Goal: Transaction & Acquisition: Obtain resource

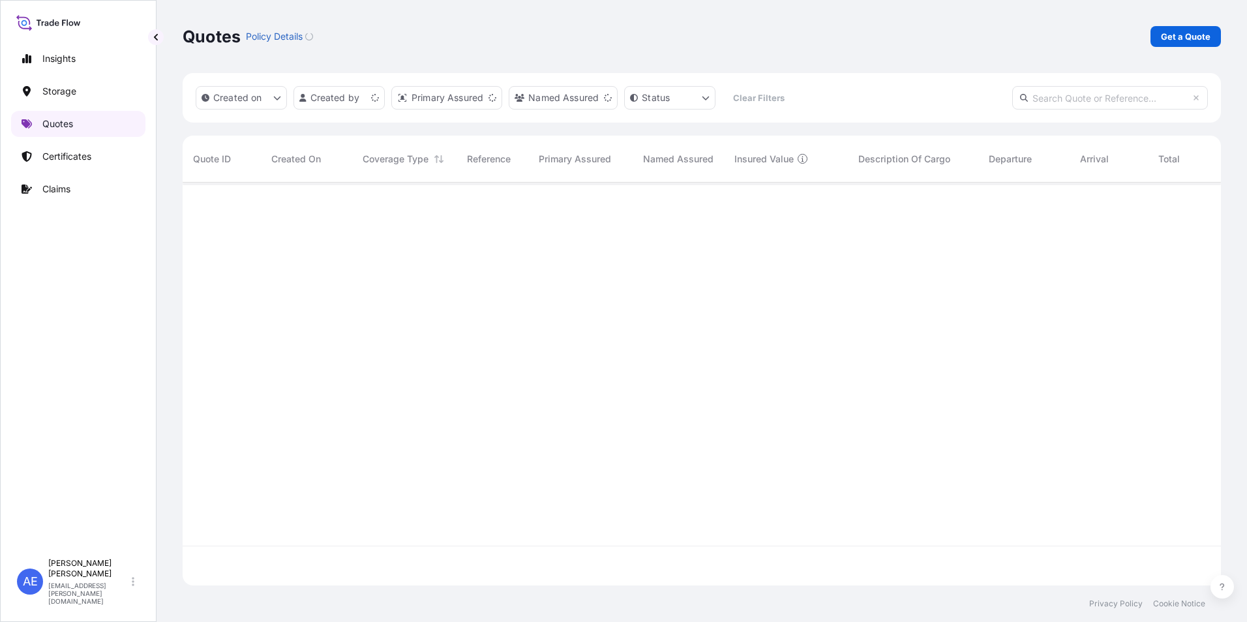
scroll to position [400, 1029]
click at [1207, 38] on p "Get a Quote" at bounding box center [1186, 36] width 50 height 13
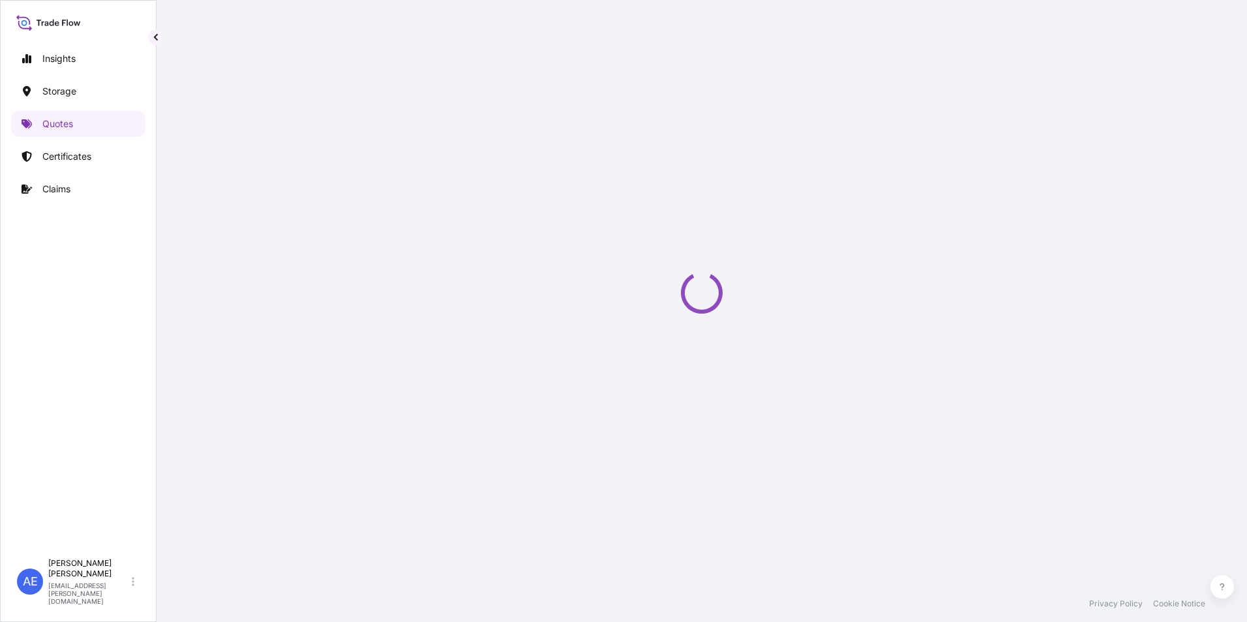
select select "Water"
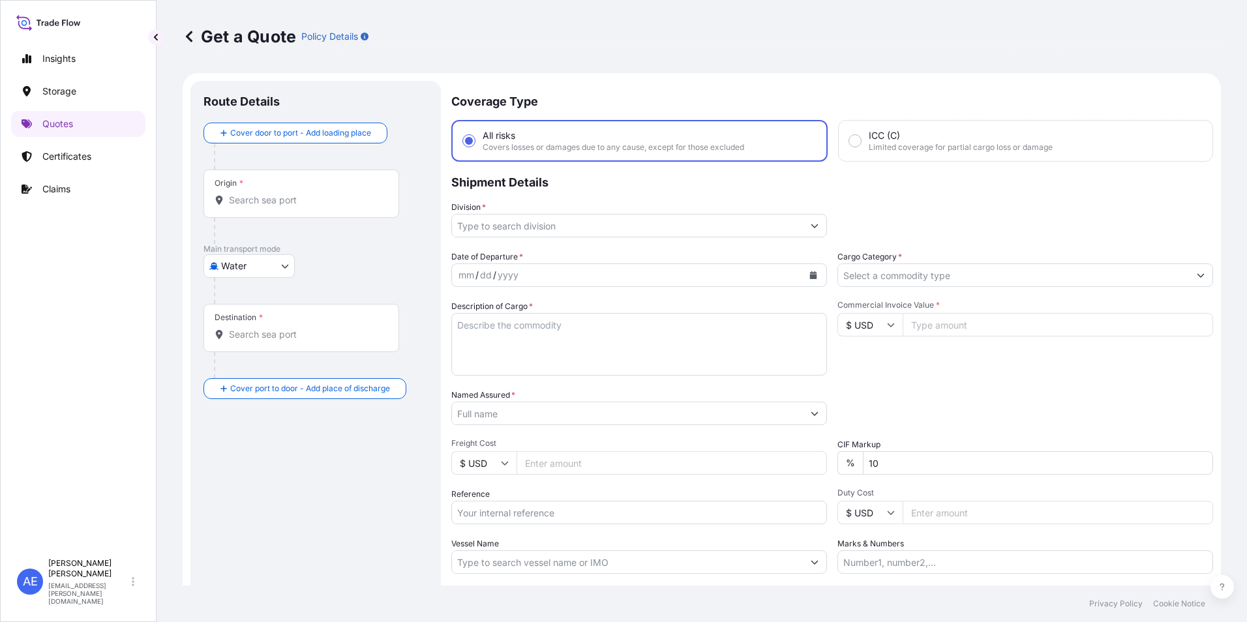
scroll to position [21, 0]
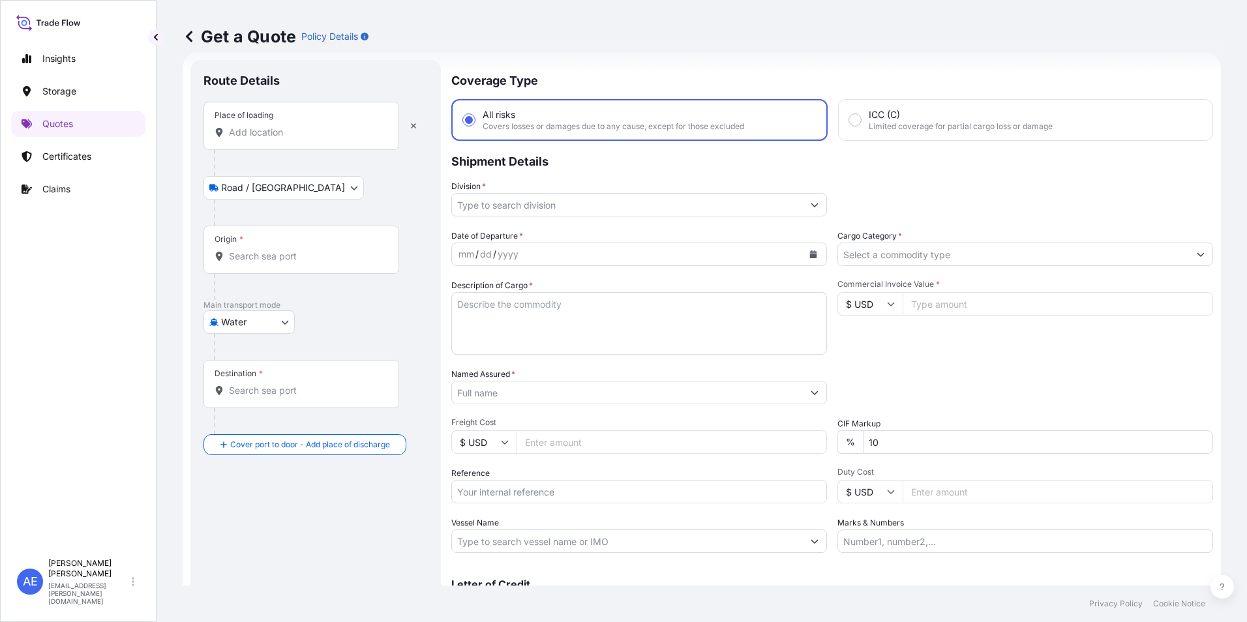
click at [247, 137] on input "Place of loading" at bounding box center [306, 132] width 154 height 13
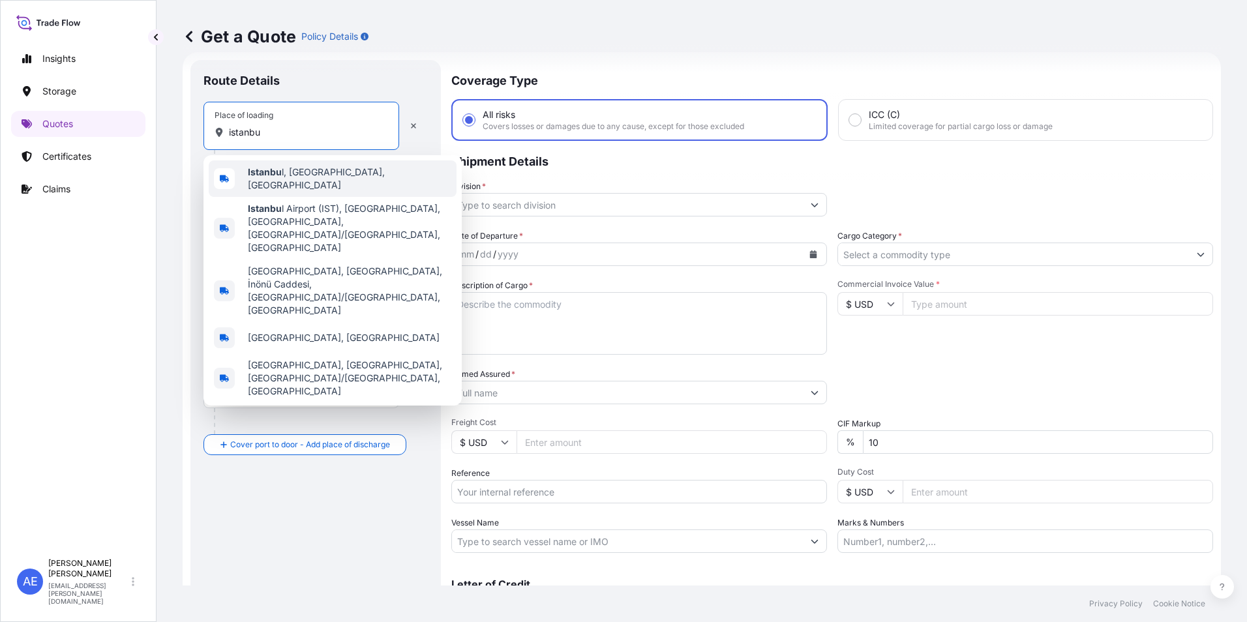
click at [274, 186] on div "Istanbu l, [GEOGRAPHIC_DATA], [GEOGRAPHIC_DATA]" at bounding box center [333, 178] width 248 height 37
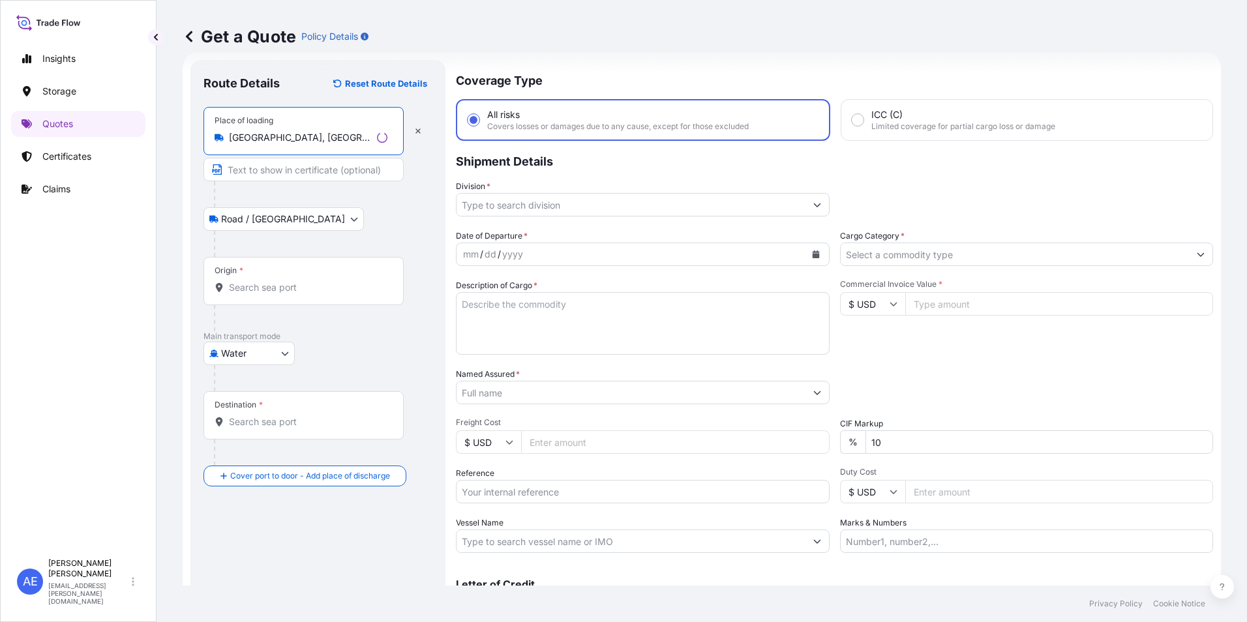
type input "[GEOGRAPHIC_DATA], [GEOGRAPHIC_DATA], [GEOGRAPHIC_DATA]"
click at [267, 284] on input "Origin *" at bounding box center [308, 287] width 158 height 13
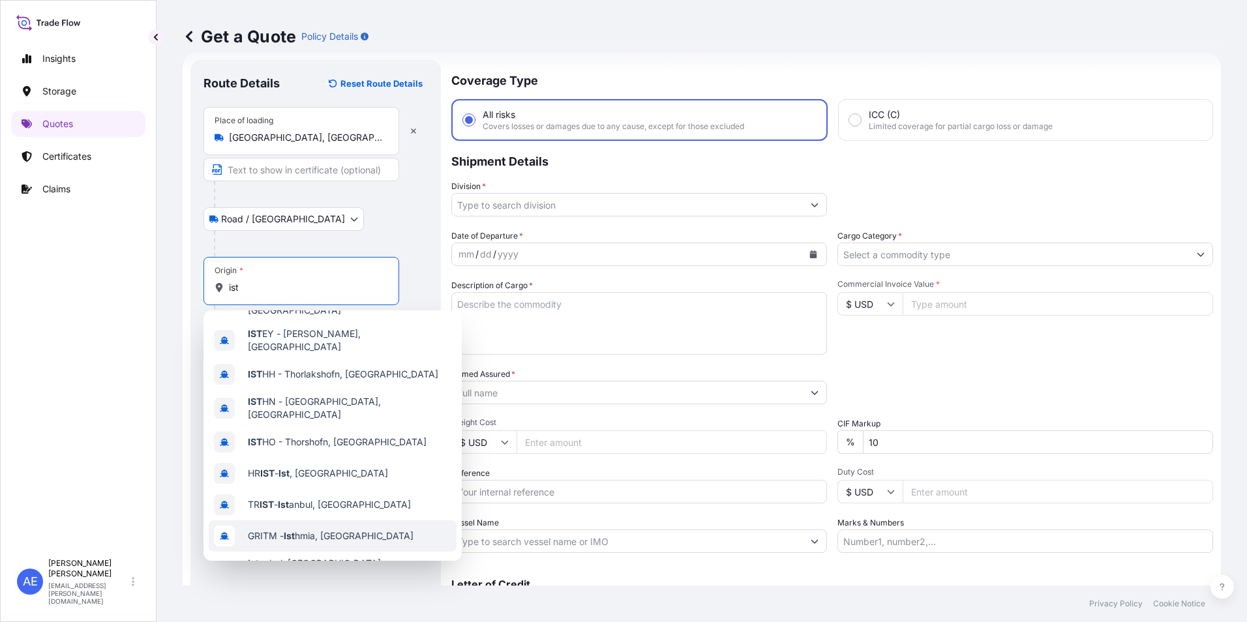
scroll to position [89, 0]
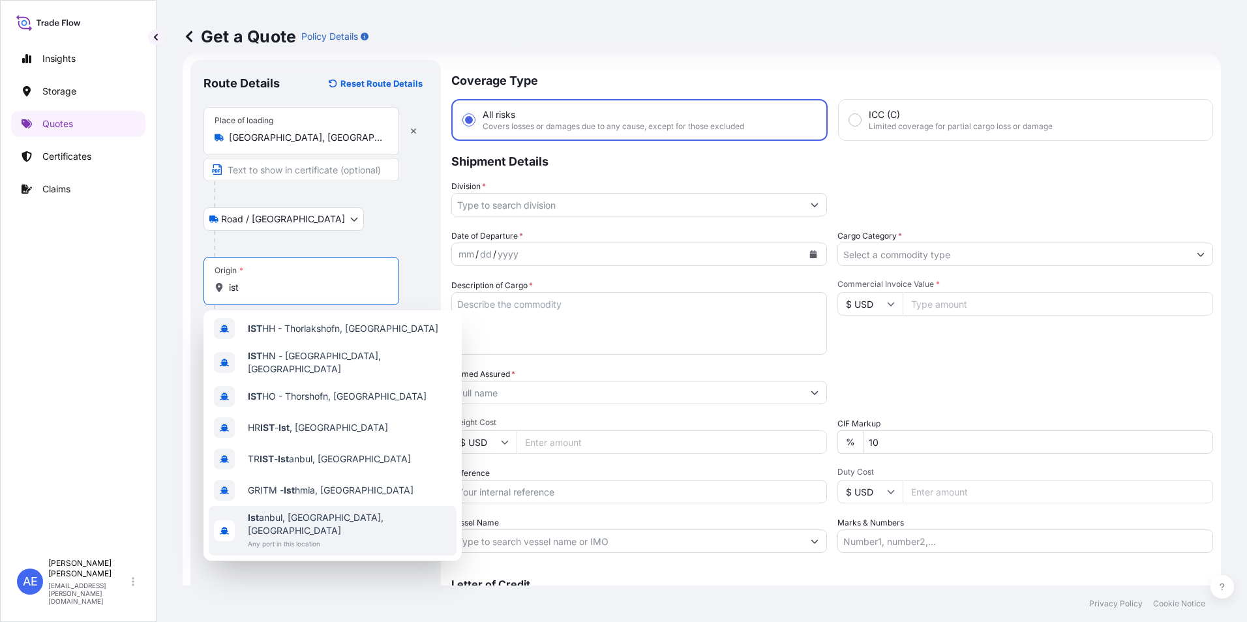
click at [329, 537] on span "Any port in this location" at bounding box center [349, 543] width 203 height 13
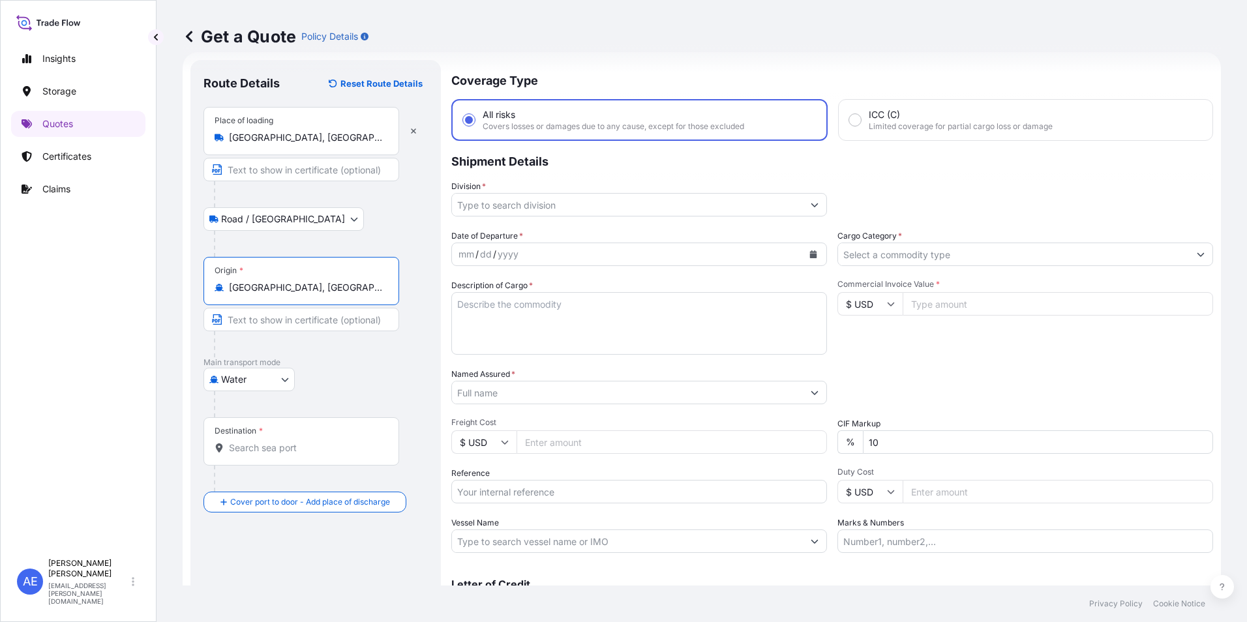
type input "[GEOGRAPHIC_DATA], [GEOGRAPHIC_DATA], [GEOGRAPHIC_DATA]"
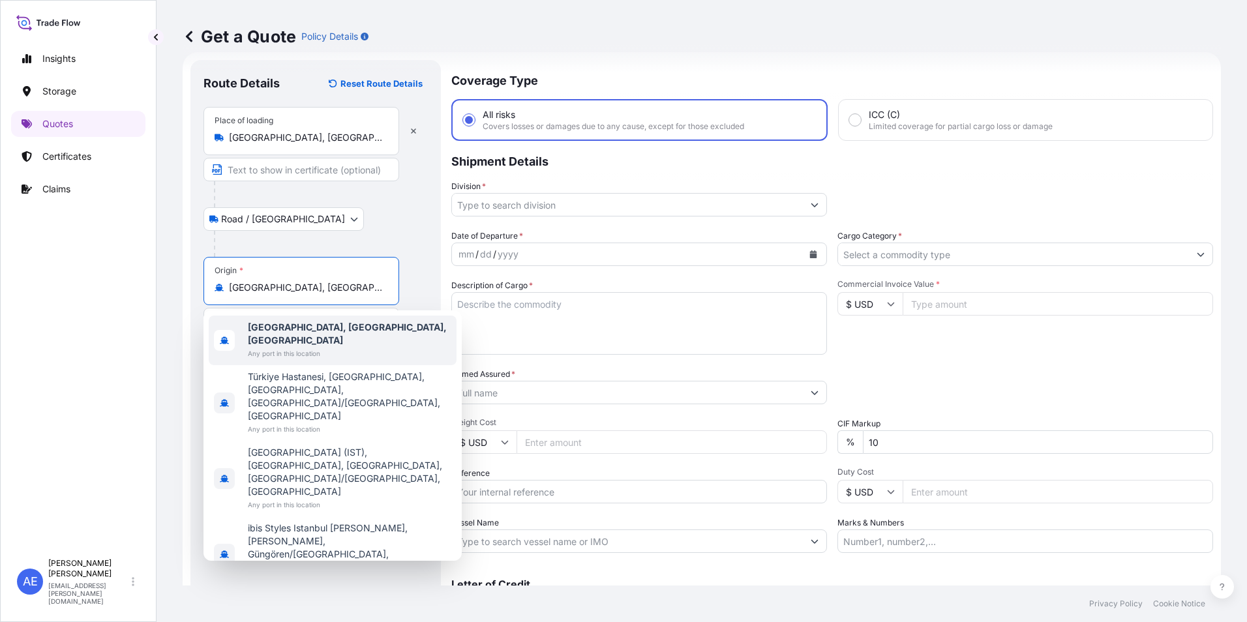
click at [300, 331] on b "[GEOGRAPHIC_DATA], [GEOGRAPHIC_DATA], [GEOGRAPHIC_DATA]" at bounding box center [347, 334] width 199 height 24
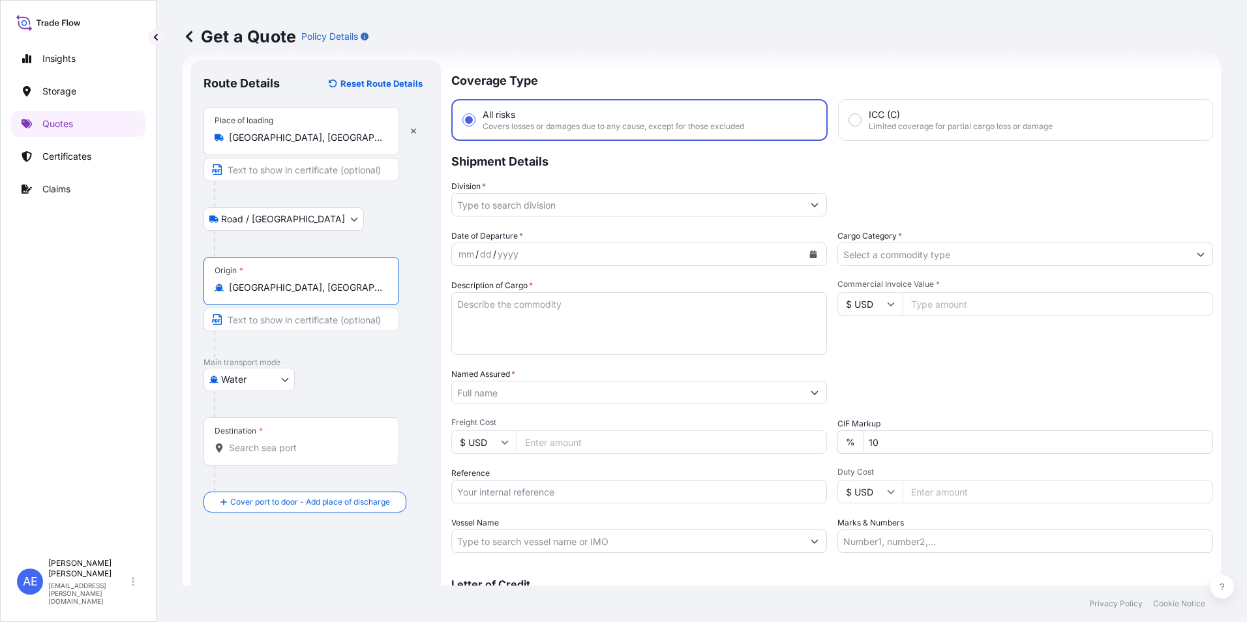
click at [262, 452] on input "Destination *" at bounding box center [306, 448] width 154 height 13
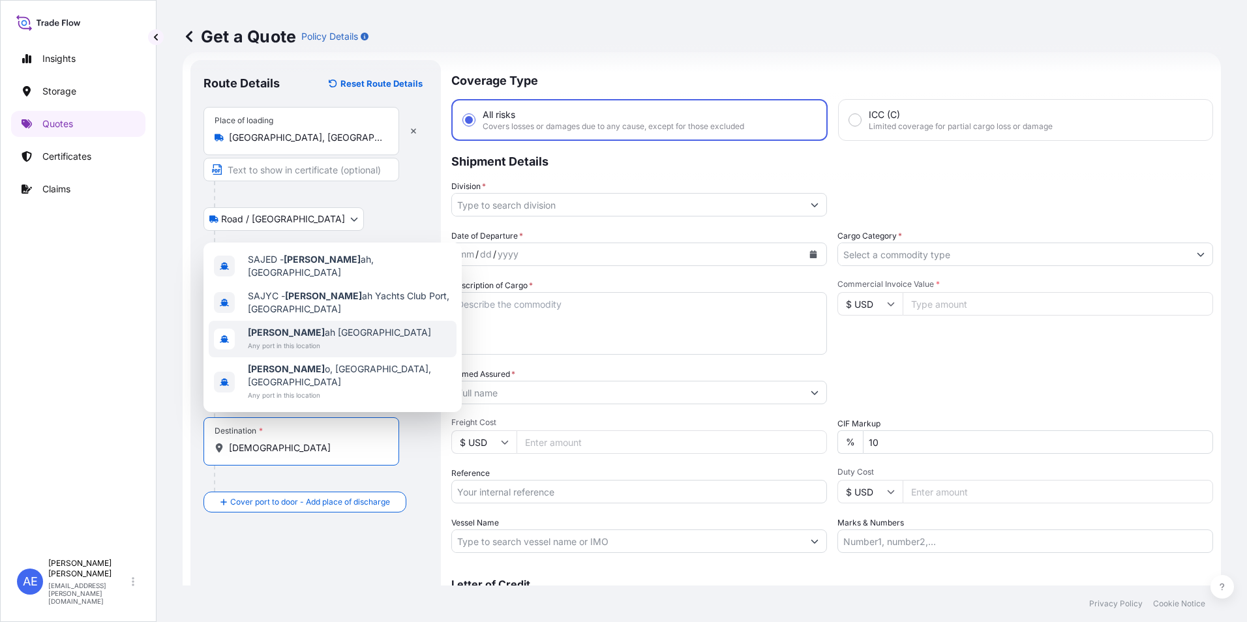
click at [297, 352] on span "Any port in this location" at bounding box center [339, 345] width 183 height 13
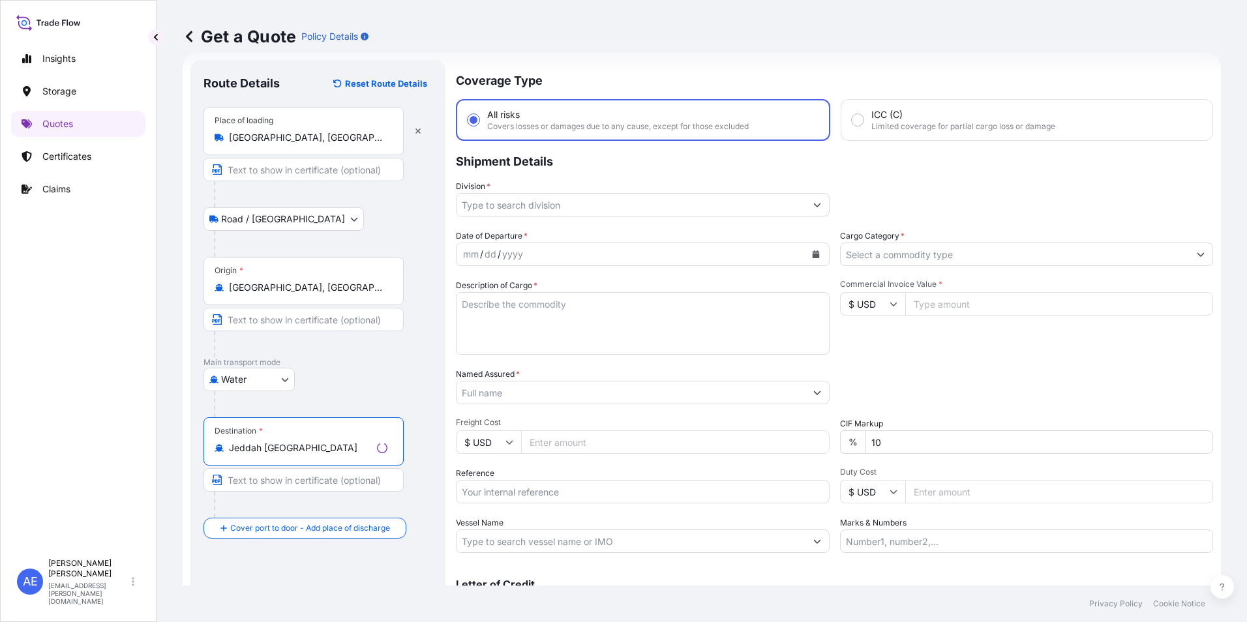
type input "Jeddah [GEOGRAPHIC_DATA]"
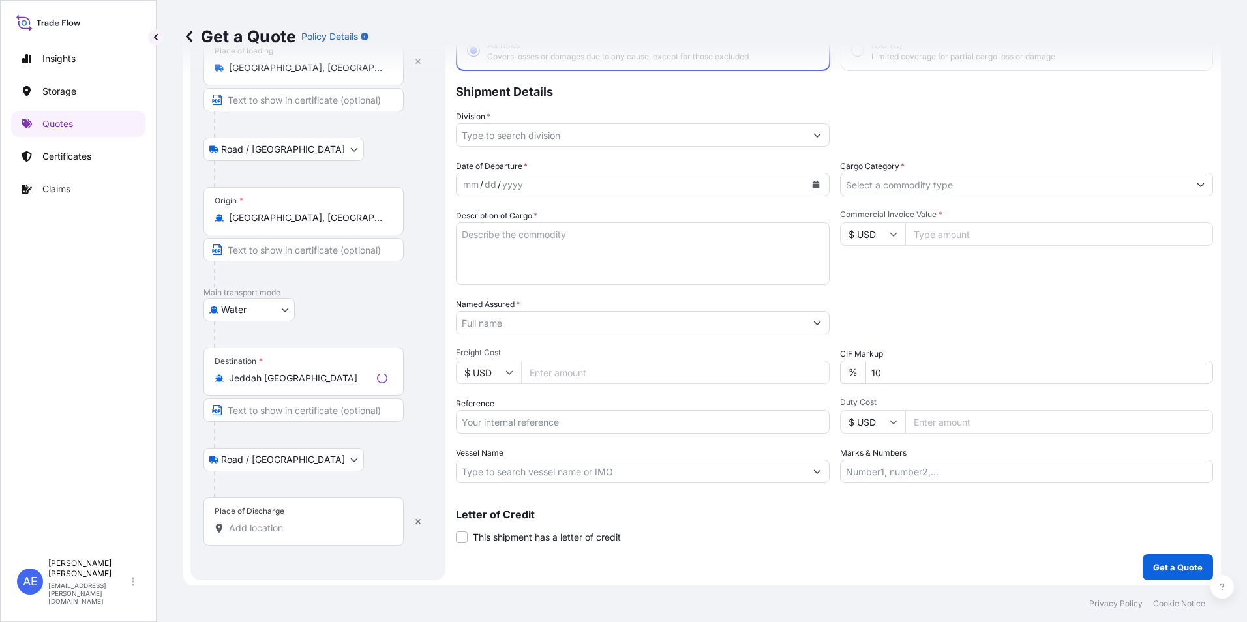
scroll to position [93, 0]
click at [282, 532] on input "Place of Discharge" at bounding box center [308, 525] width 158 height 13
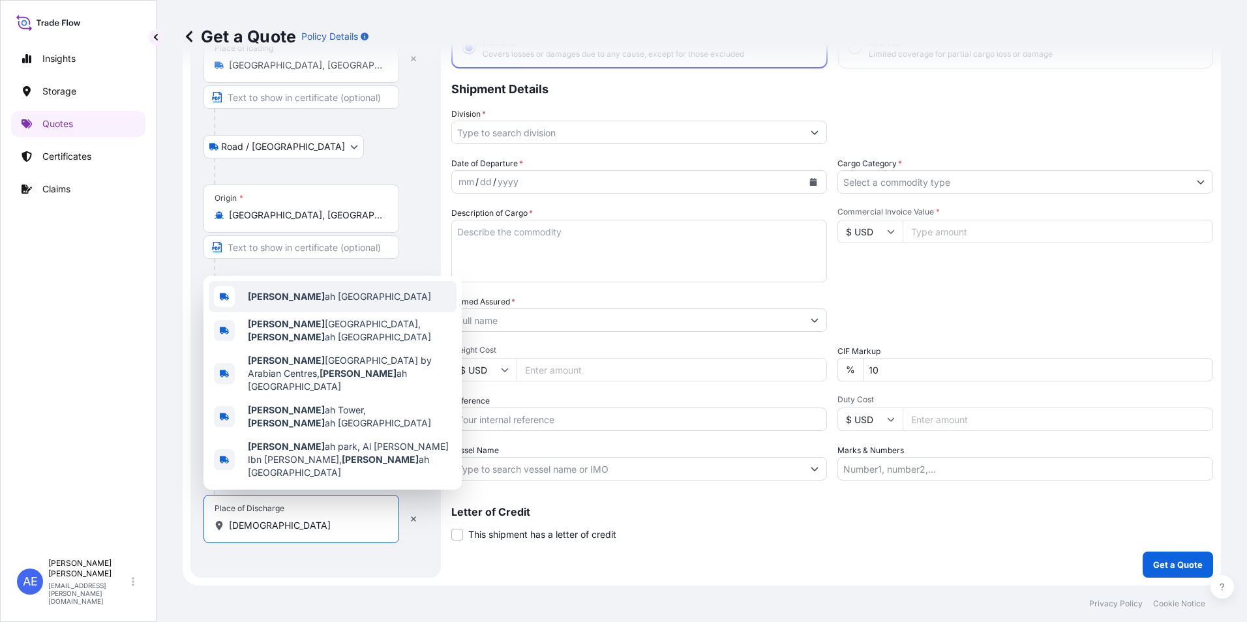
click at [278, 303] on span "[DEMOGRAPHIC_DATA] ah [GEOGRAPHIC_DATA]" at bounding box center [339, 296] width 183 height 13
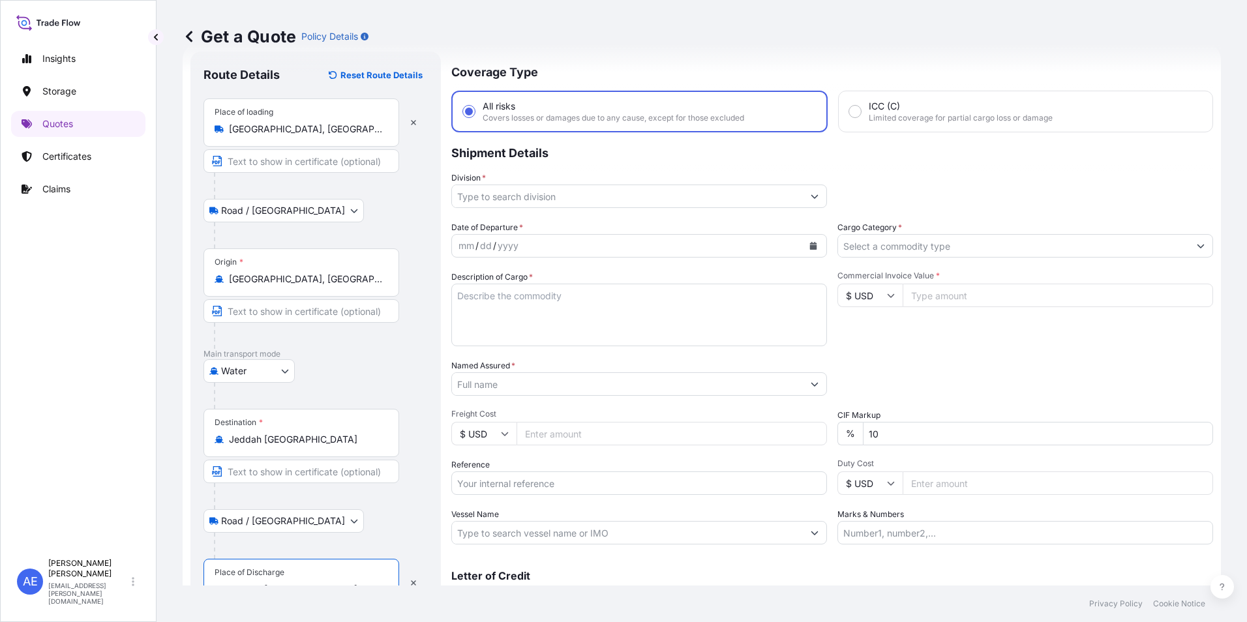
scroll to position [0, 0]
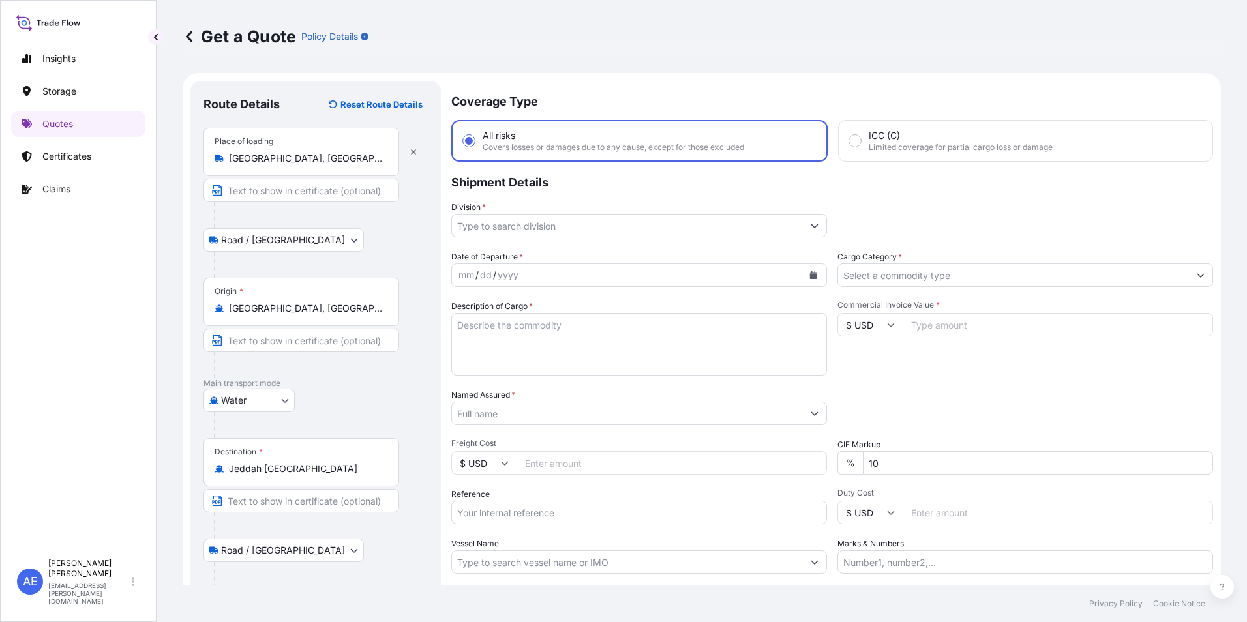
type input "Jeddah [GEOGRAPHIC_DATA]"
click at [667, 217] on input "Division *" at bounding box center [627, 225] width 351 height 23
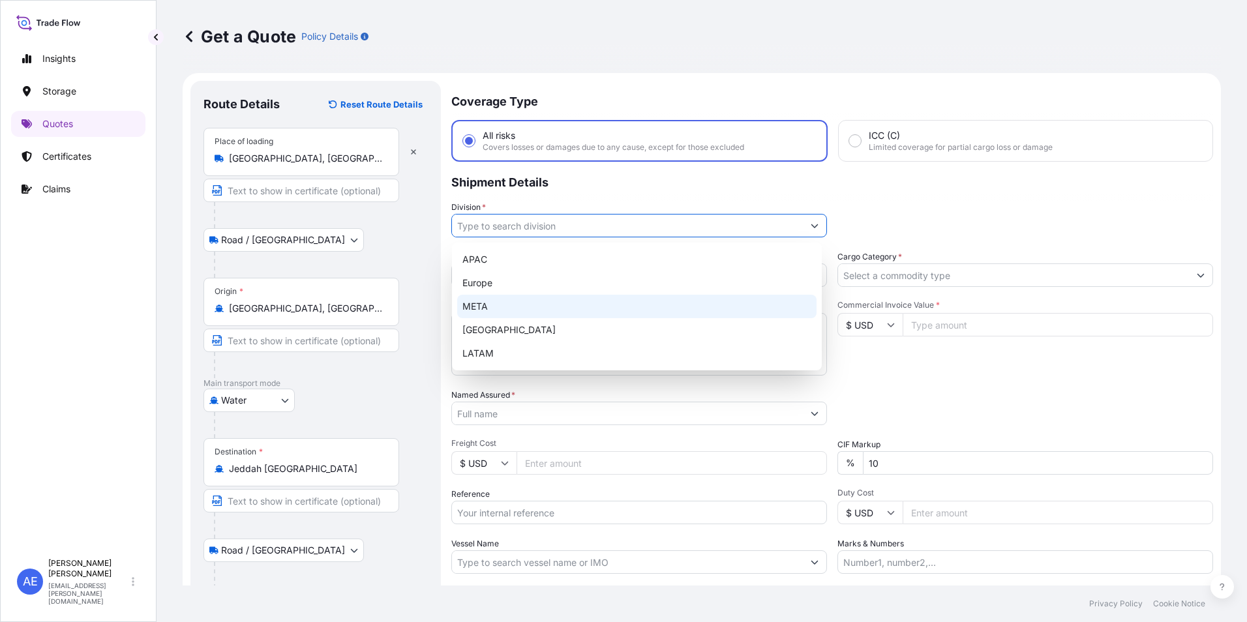
click at [535, 309] on div "META" at bounding box center [636, 306] width 359 height 23
type input "META"
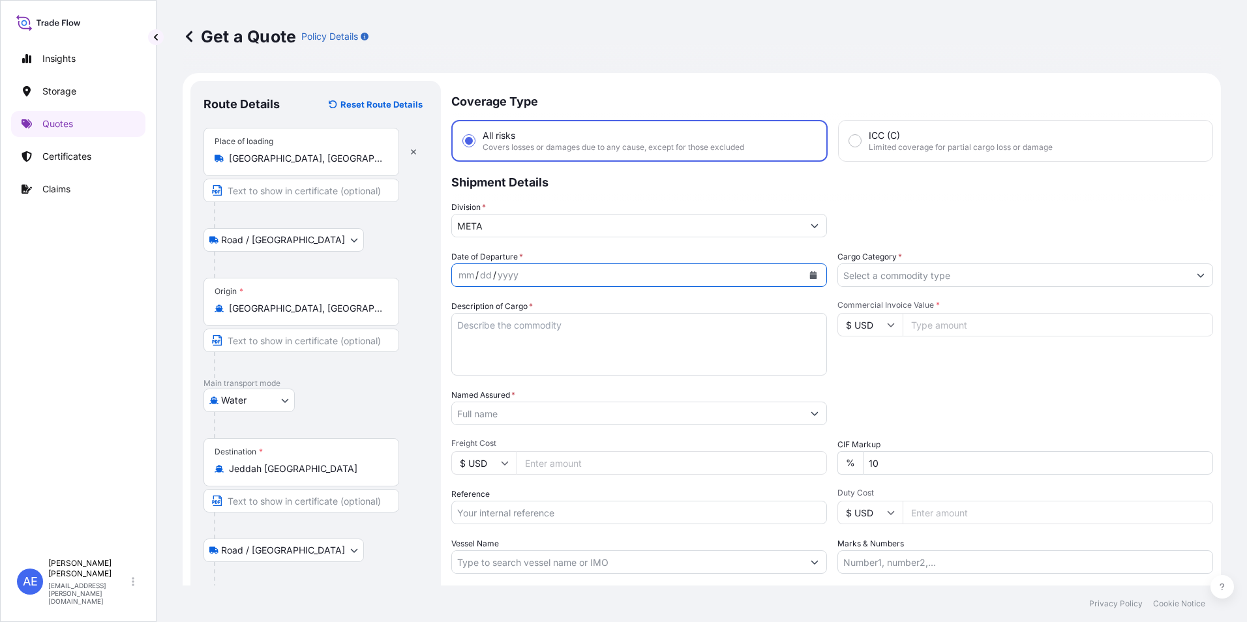
click at [809, 275] on icon "Calendar" at bounding box center [813, 275] width 8 height 8
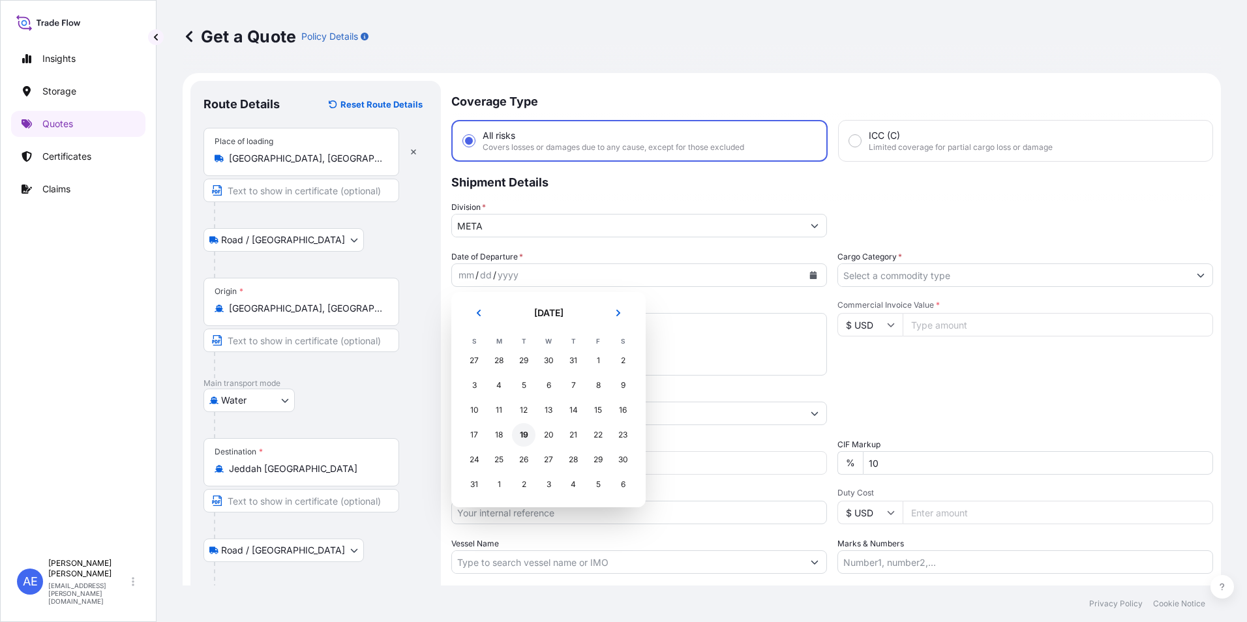
click at [528, 434] on div "19" at bounding box center [523, 434] width 23 height 23
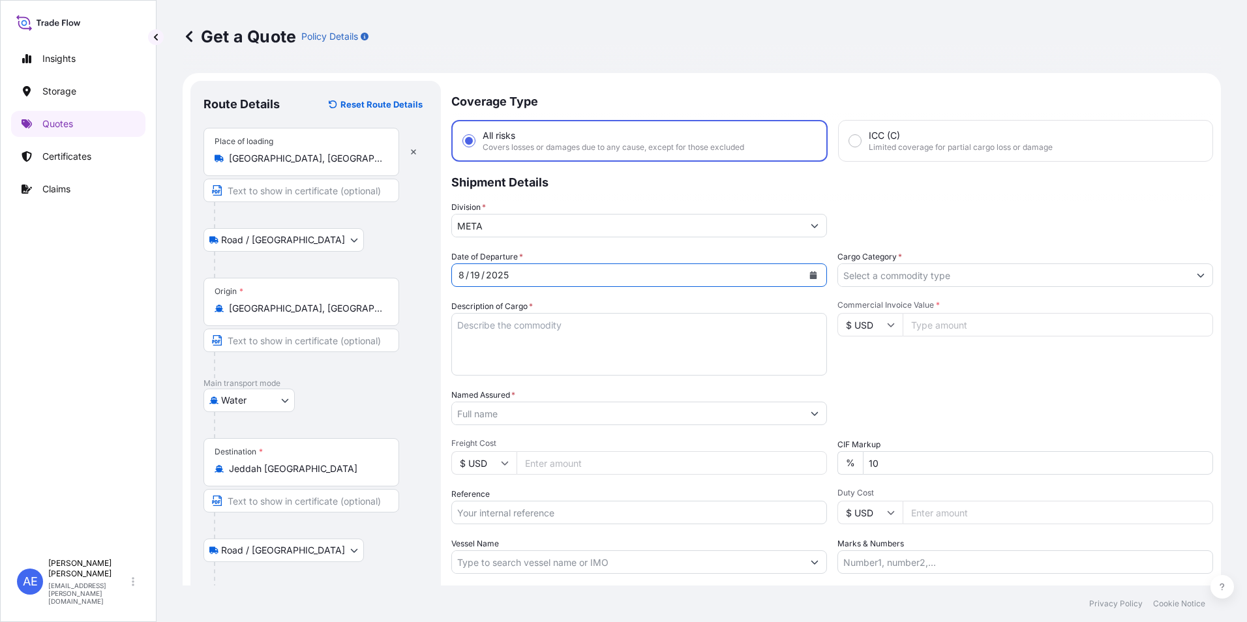
click at [926, 285] on input "Cargo Category *" at bounding box center [1013, 275] width 351 height 23
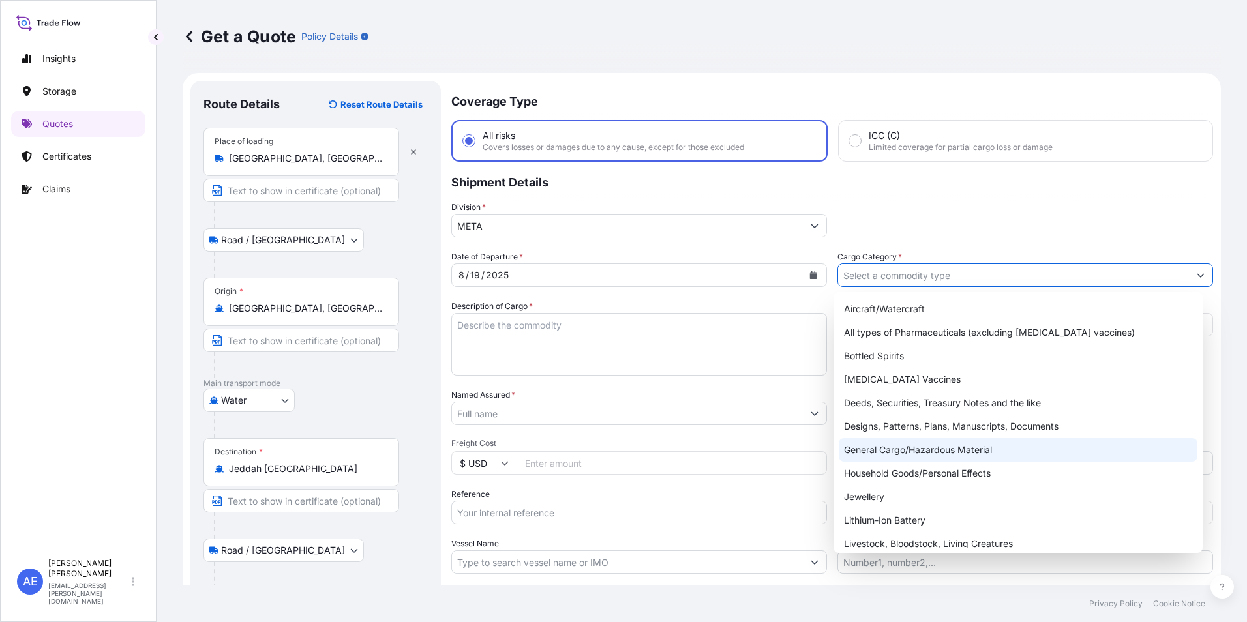
click at [910, 451] on div "General Cargo/Hazardous Material" at bounding box center [1018, 449] width 359 height 23
type input "General Cargo/Hazardous Material"
click at [913, 451] on div "General Cargo/Hazardous Material" at bounding box center [1018, 449] width 359 height 23
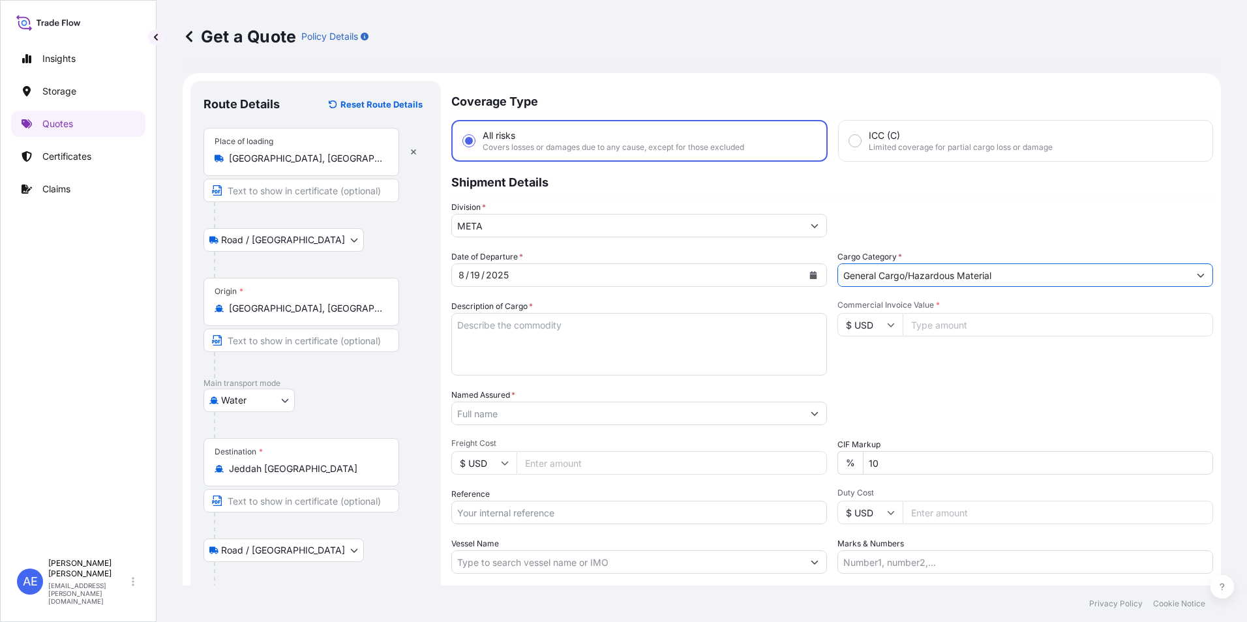
click at [948, 329] on input "Commercial Invoice Value *" at bounding box center [1058, 324] width 310 height 23
paste input "3942"
type input "3942"
click at [901, 462] on input "10" at bounding box center [1038, 462] width 350 height 23
drag, startPoint x: 901, startPoint y: 462, endPoint x: 370, endPoint y: 474, distance: 531.0
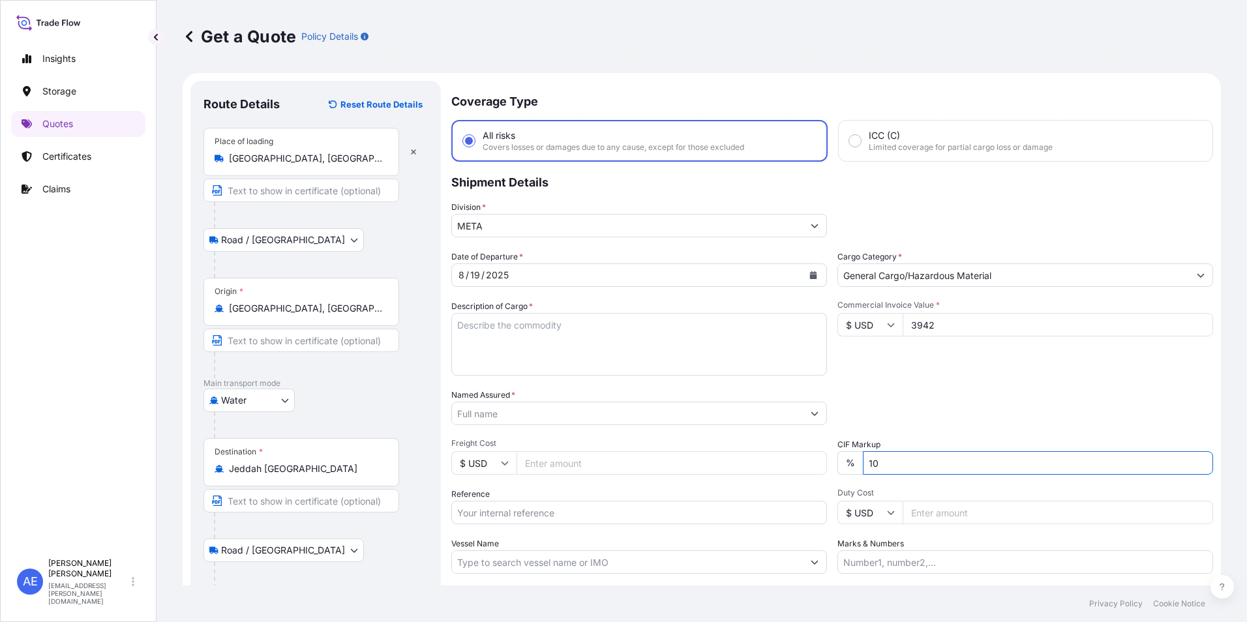
click at [370, 474] on form "Route Details Reset Route Details Place of loading [GEOGRAPHIC_DATA], [GEOGRAPH…" at bounding box center [702, 378] width 1038 height 610
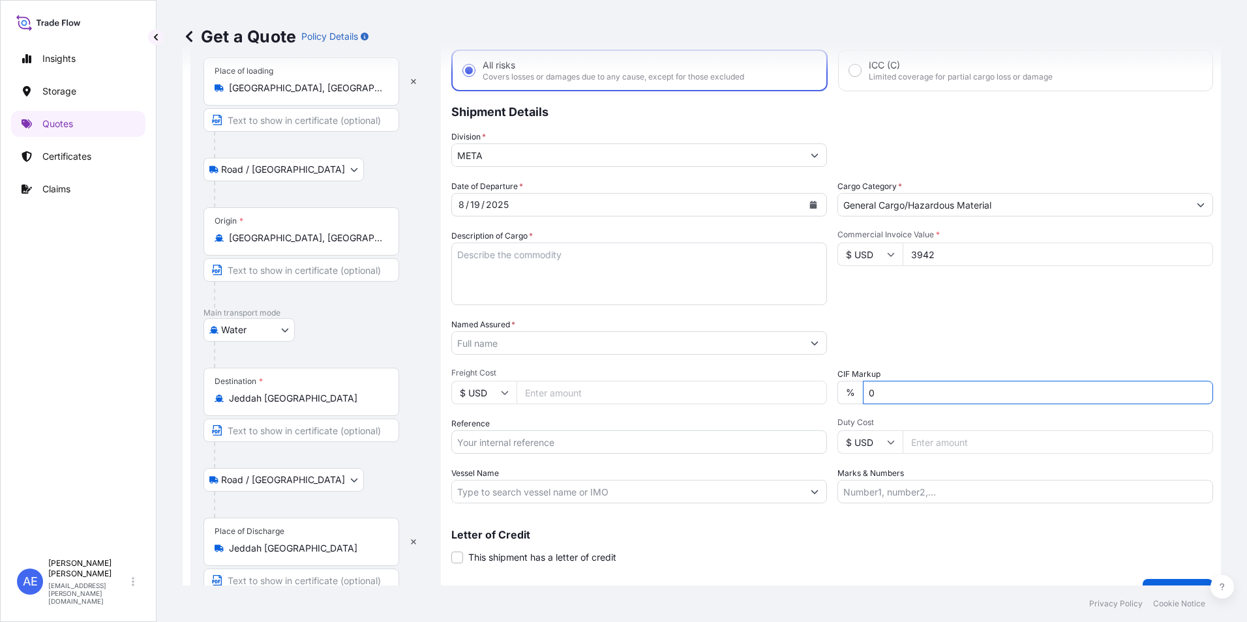
scroll to position [98, 0]
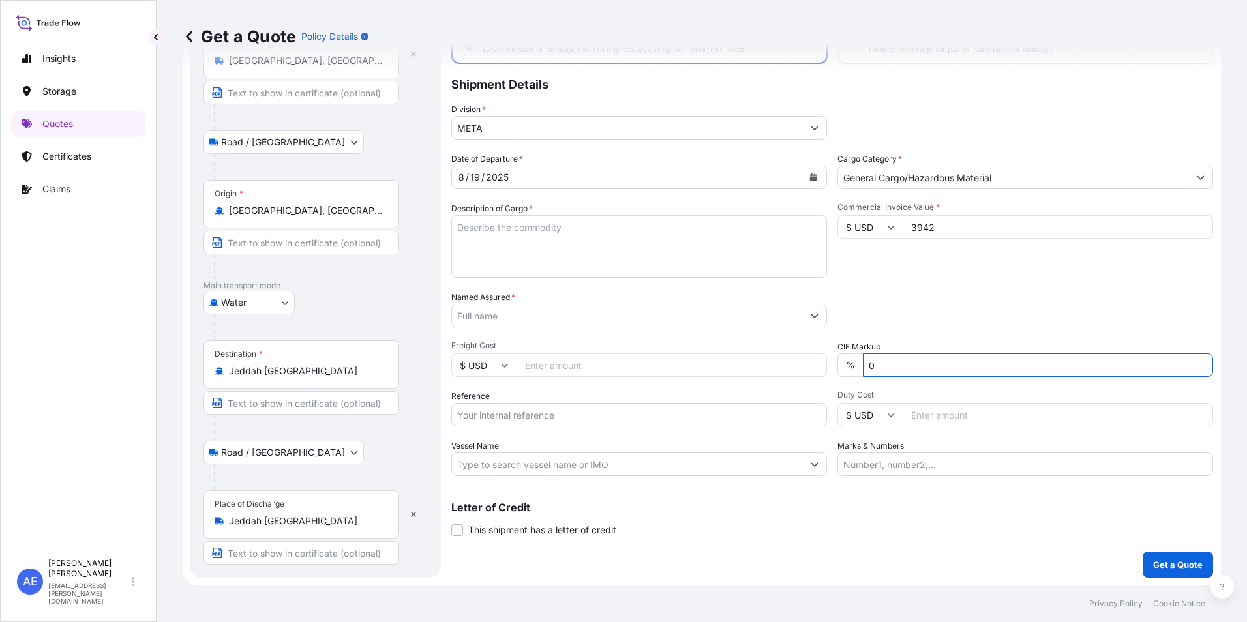
type input "0"
click at [550, 248] on textarea "Description of Cargo *" at bounding box center [639, 246] width 376 height 63
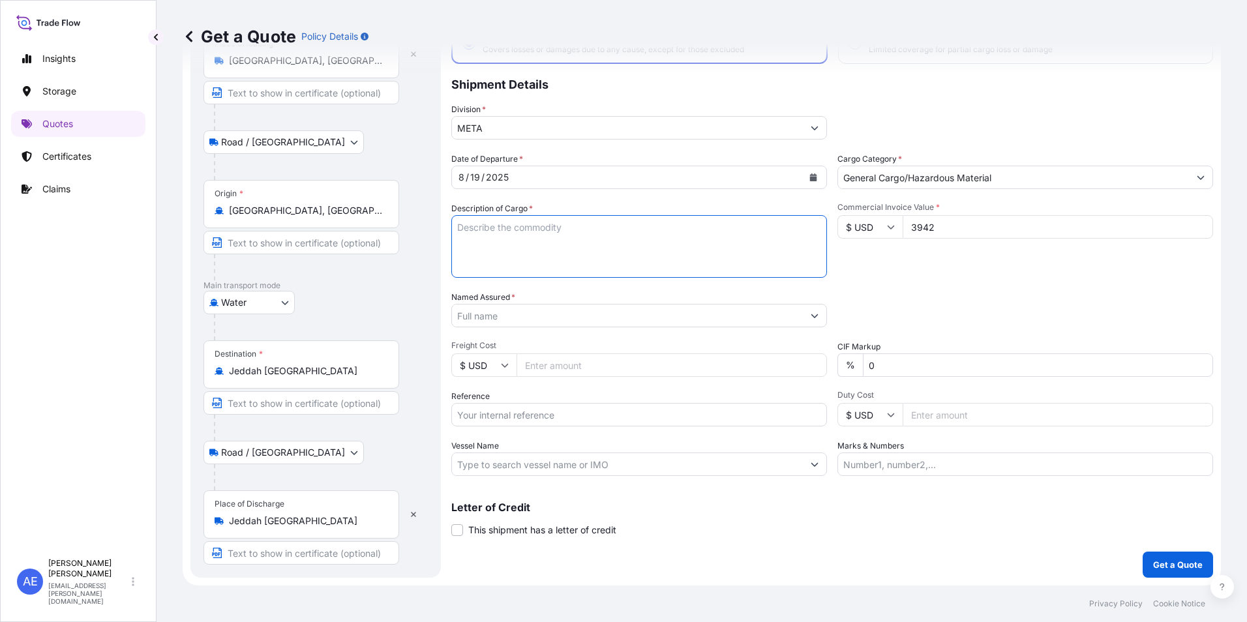
paste textarea "Furniture"
type textarea "Furniture"
click at [528, 319] on input "Named Assured *" at bounding box center [627, 315] width 351 height 23
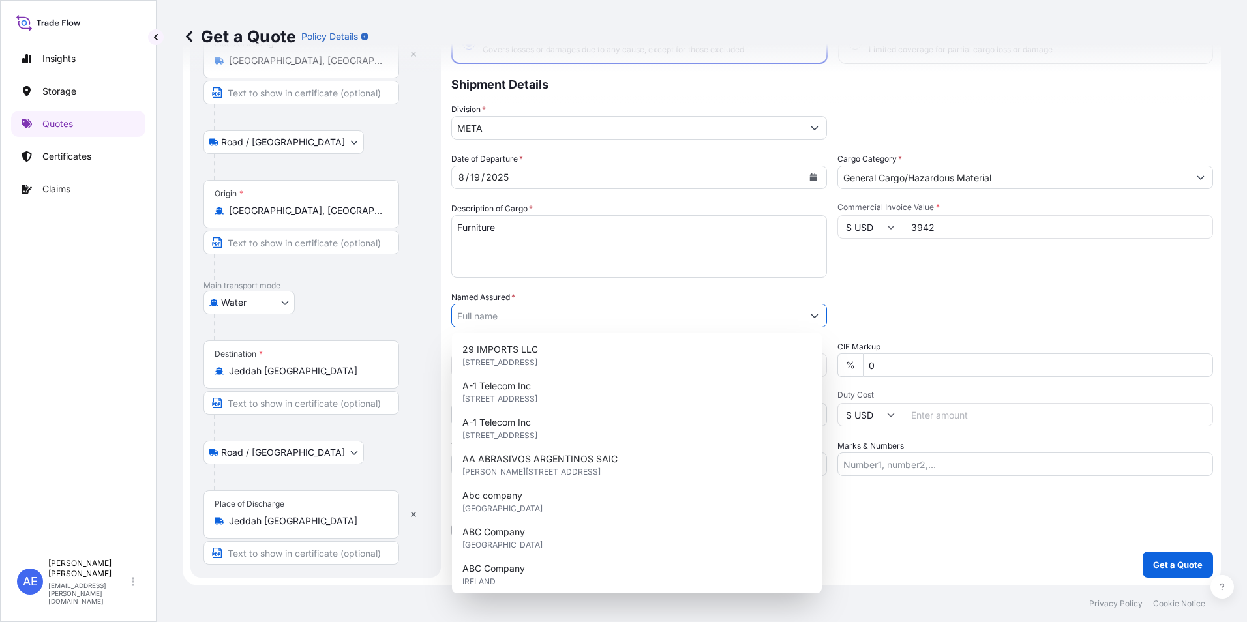
paste input "[PERSON_NAME] [PERSON_NAME] [PERSON_NAME]"
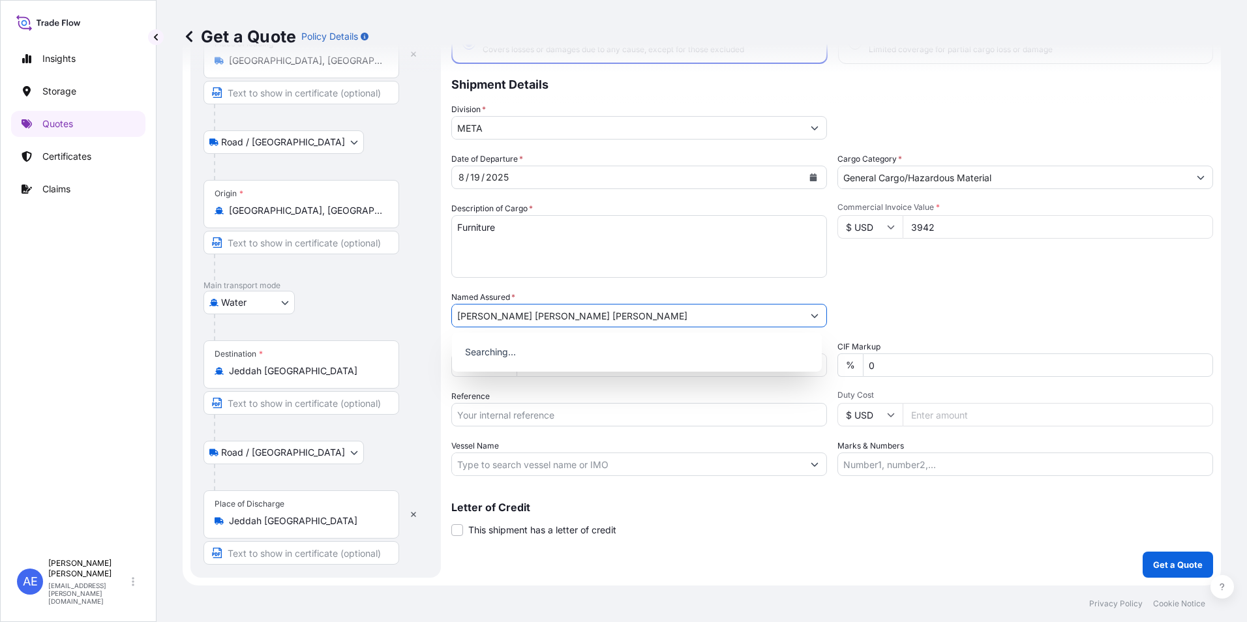
type input "[PERSON_NAME] [PERSON_NAME] [PERSON_NAME]"
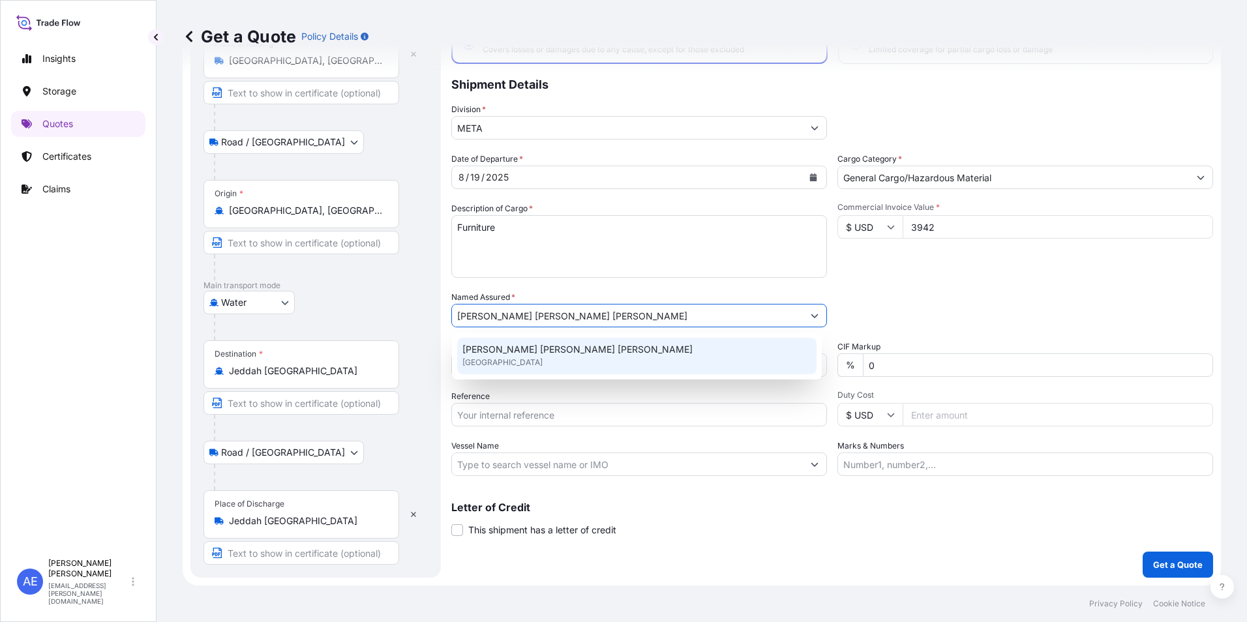
click at [612, 421] on input "Reference" at bounding box center [639, 414] width 376 height 23
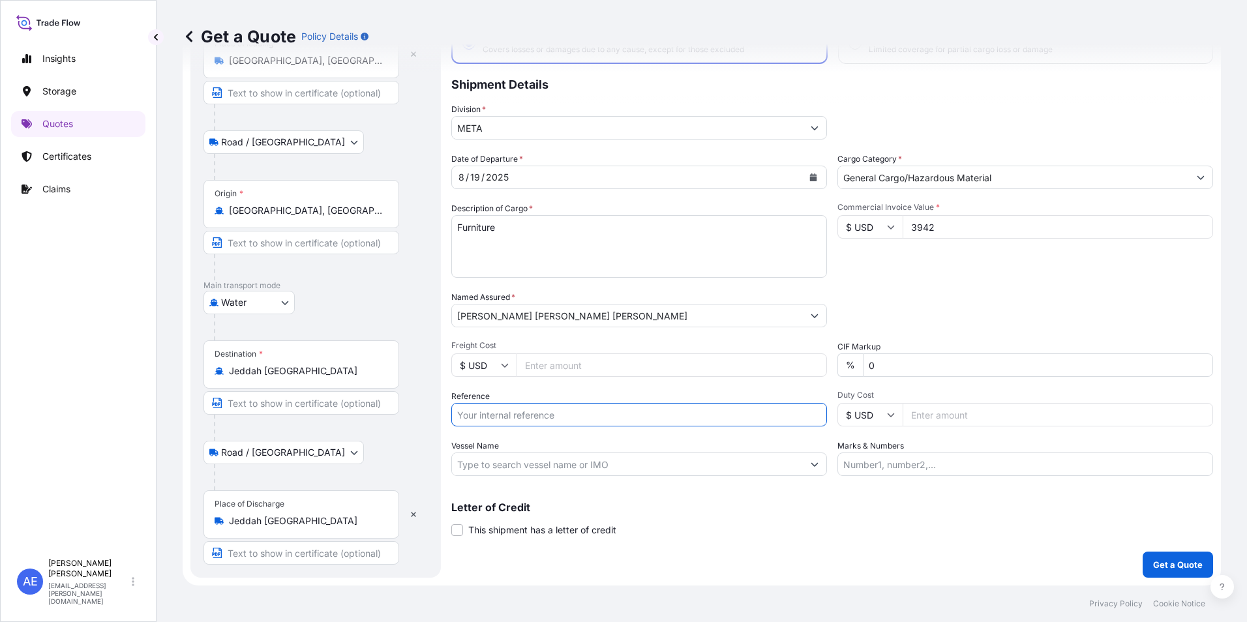
paste input "BL:CULVIST2500120 SSLS2969"
type input "BL:CULVIST2500120 SSLS2969"
click at [1153, 568] on p "Get a Quote" at bounding box center [1178, 564] width 50 height 13
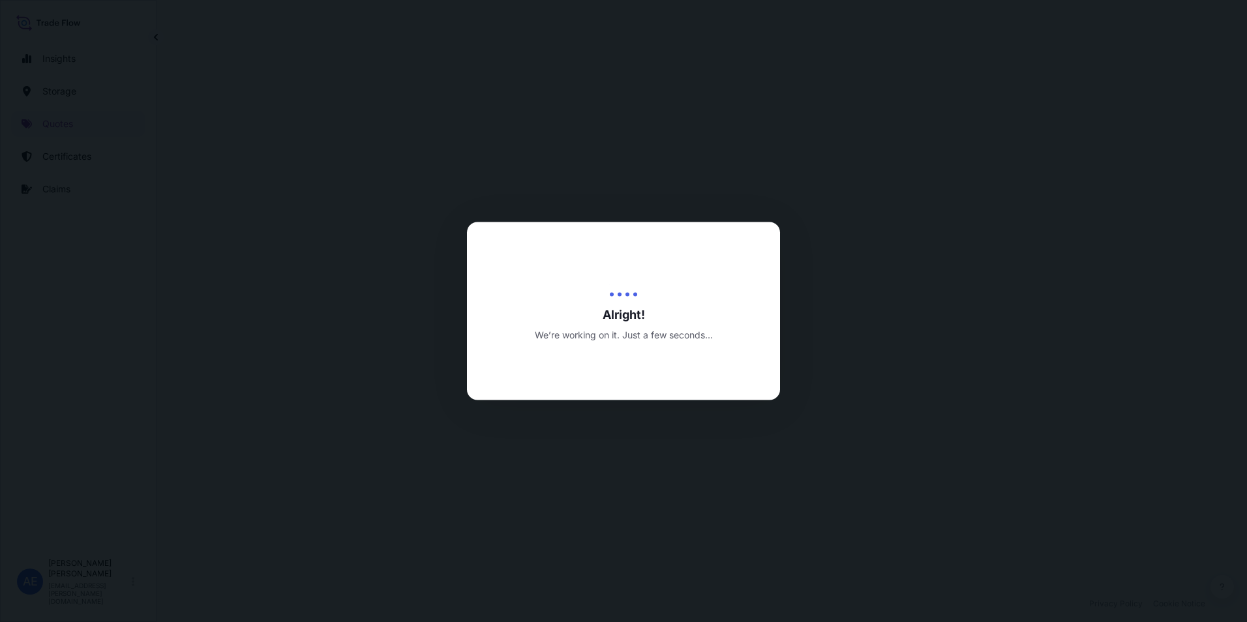
select select "Road / [GEOGRAPHIC_DATA]"
select select "Water"
select select "Road / [GEOGRAPHIC_DATA]"
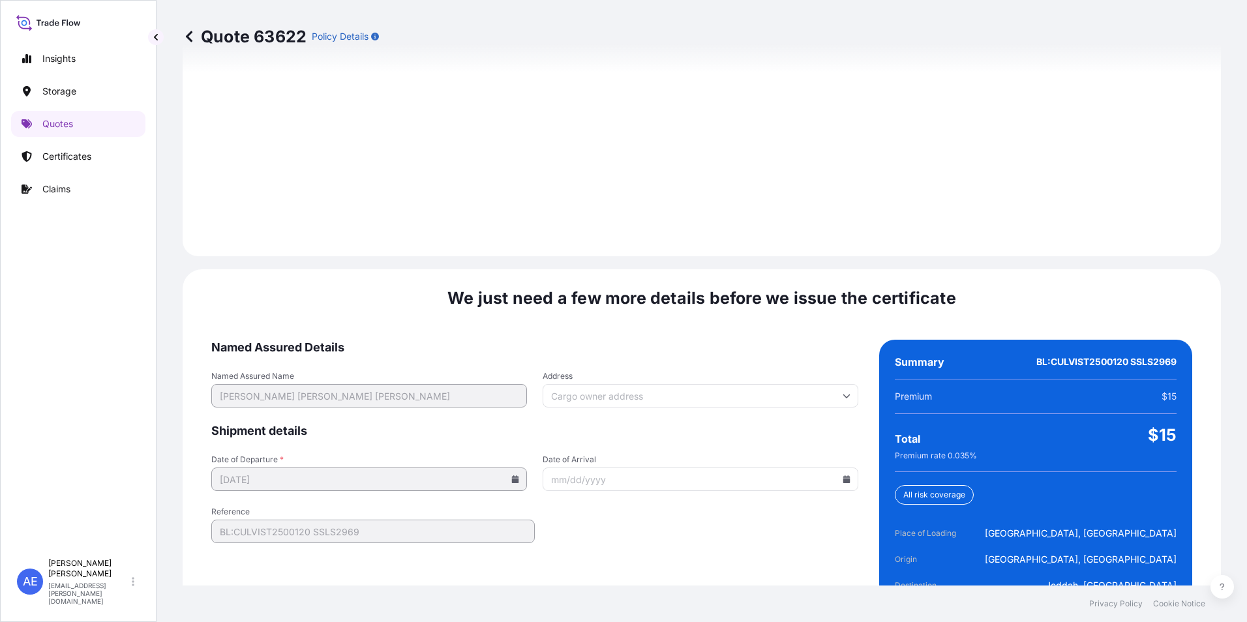
scroll to position [1941, 0]
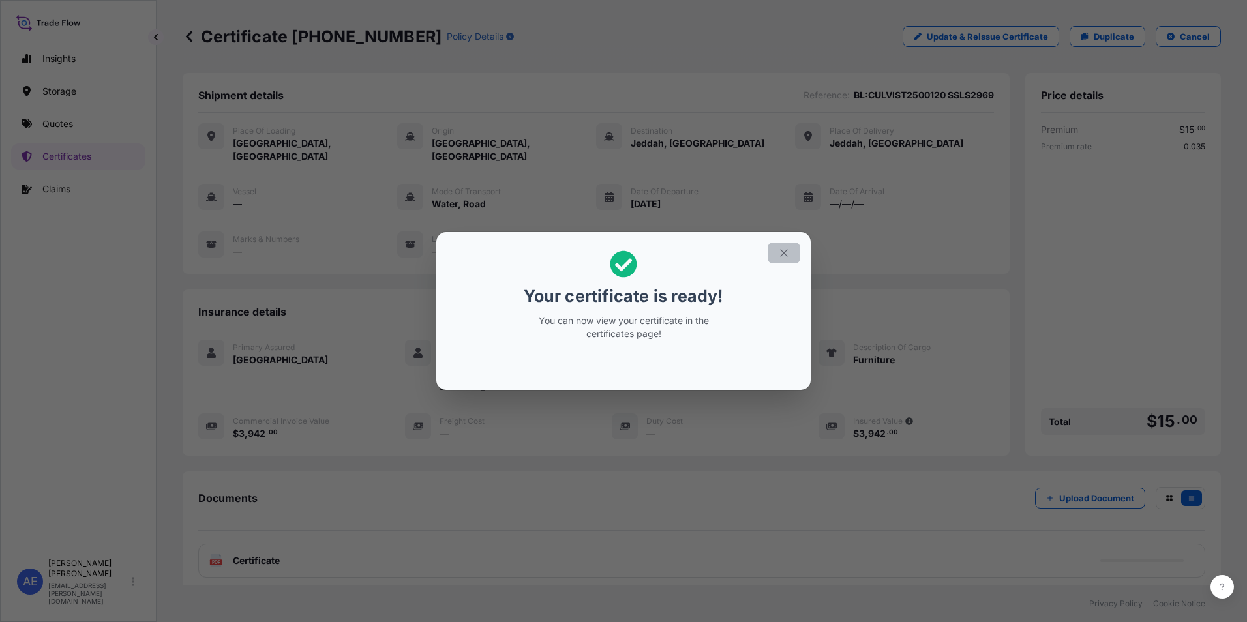
click at [789, 254] on icon "button" at bounding box center [784, 253] width 12 height 12
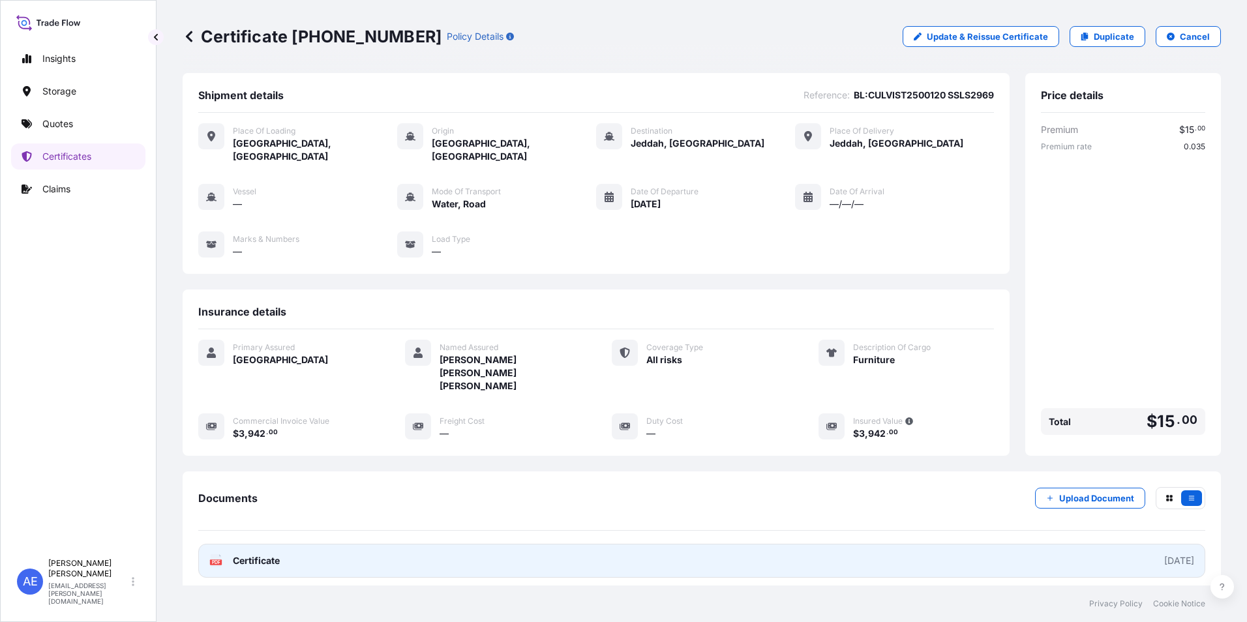
click at [342, 544] on link "PDF Certificate [DATE]" at bounding box center [701, 561] width 1007 height 34
